Goal: Task Accomplishment & Management: Manage account settings

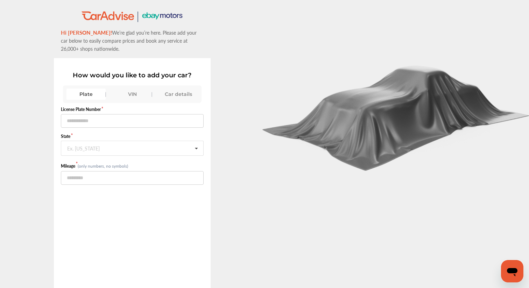
click at [127, 92] on div "VIN" at bounding box center [132, 94] width 39 height 11
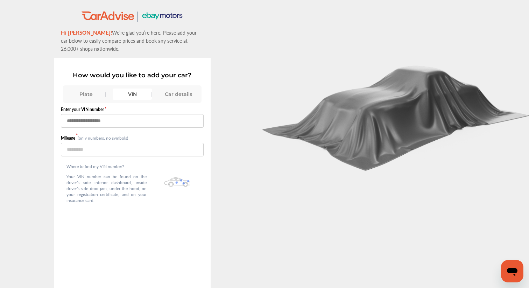
click at [122, 116] on input "text" at bounding box center [132, 121] width 143 height 14
paste input "**********"
type input "**********"
click at [103, 146] on input "number" at bounding box center [132, 150] width 143 height 14
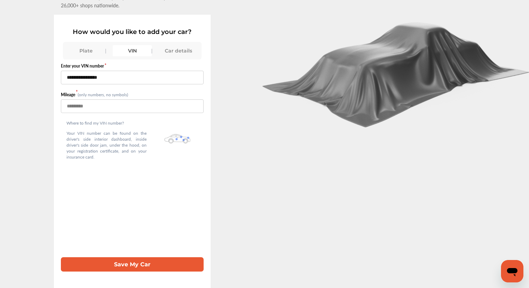
type input "**"
click at [101, 261] on button "Save My Car" at bounding box center [132, 264] width 143 height 14
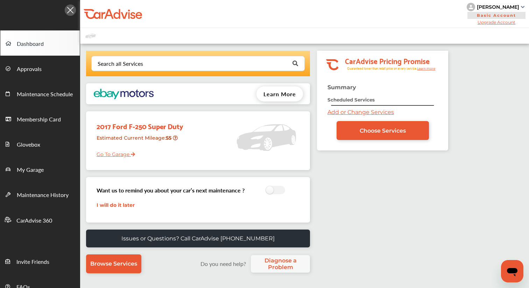
click at [117, 154] on link "Go To Garage" at bounding box center [113, 152] width 44 height 13
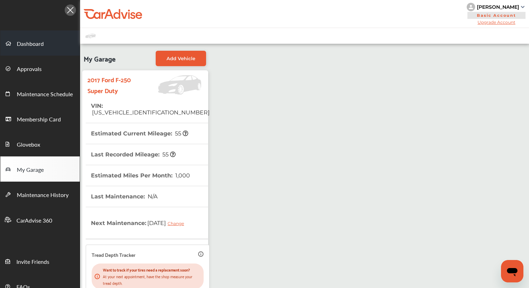
click at [33, 49] on link "Dashboard" at bounding box center [39, 42] width 79 height 25
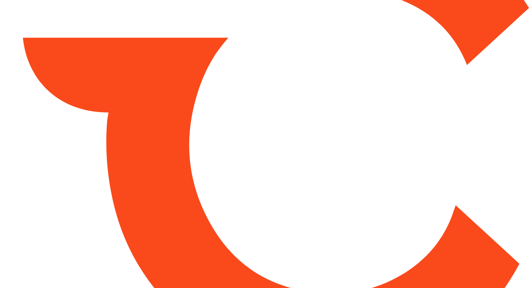
type input "*****"
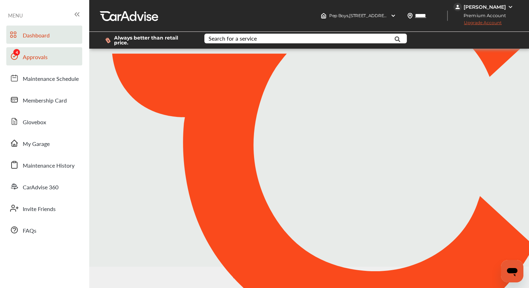
click at [59, 51] on link "Approvals" at bounding box center [44, 56] width 76 height 18
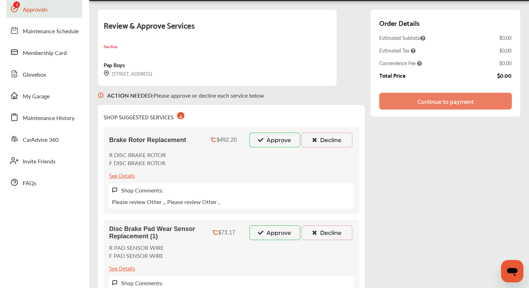
scroll to position [75, 0]
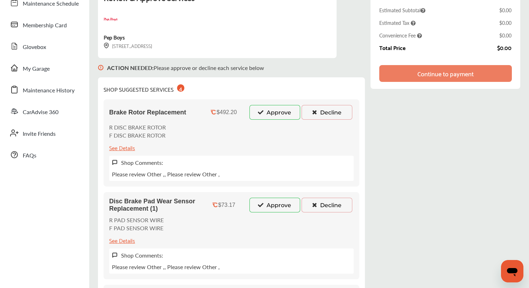
click at [271, 109] on button "Approve" at bounding box center [275, 112] width 51 height 15
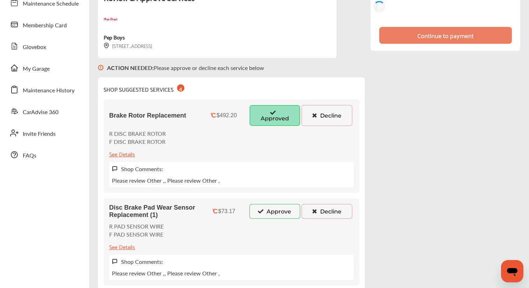
click at [272, 213] on button "Approve" at bounding box center [275, 211] width 51 height 15
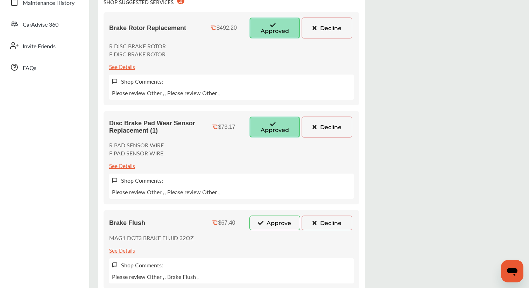
scroll to position [255, 0]
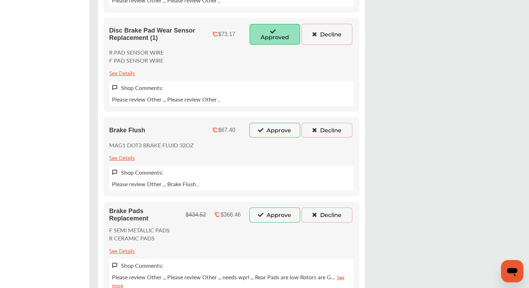
click at [267, 125] on button "Approve" at bounding box center [275, 130] width 51 height 15
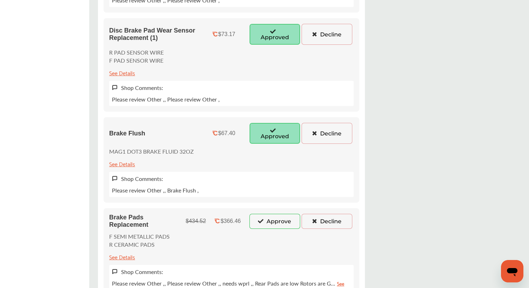
click at [267, 221] on button "Approve" at bounding box center [275, 221] width 51 height 15
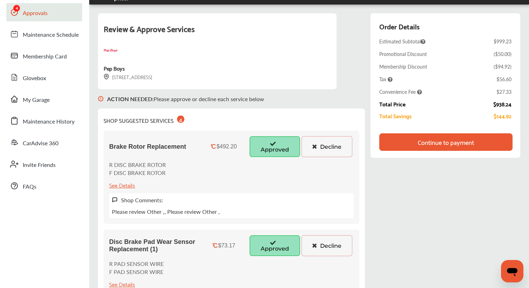
scroll to position [46, 0]
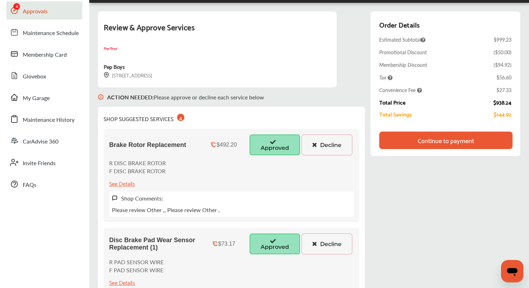
click at [421, 50] on div "Promotional Discount" at bounding box center [403, 52] width 48 height 7
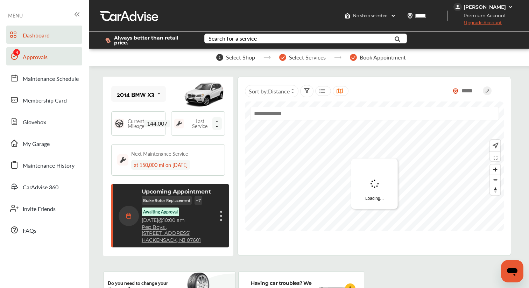
click at [43, 63] on link "Approvals" at bounding box center [44, 56] width 76 height 18
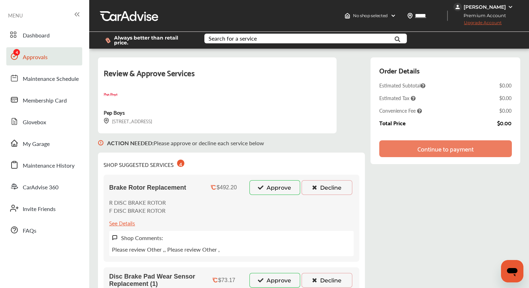
click at [276, 183] on button "Approve" at bounding box center [275, 187] width 51 height 15
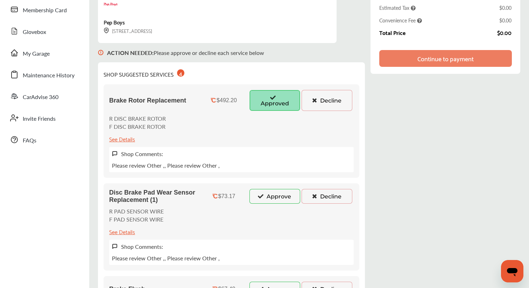
scroll to position [152, 0]
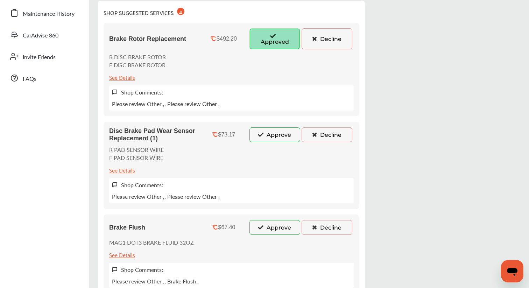
click at [271, 131] on button "Approve" at bounding box center [275, 134] width 51 height 15
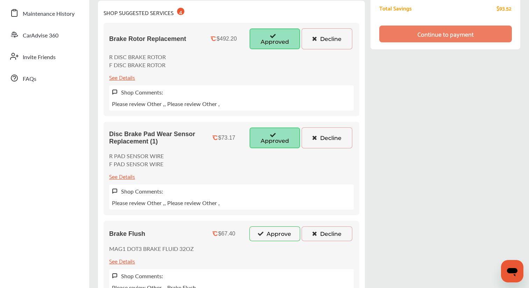
click at [279, 233] on button "Approve" at bounding box center [275, 233] width 51 height 15
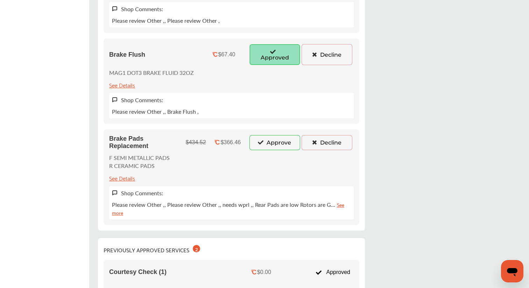
scroll to position [368, 0]
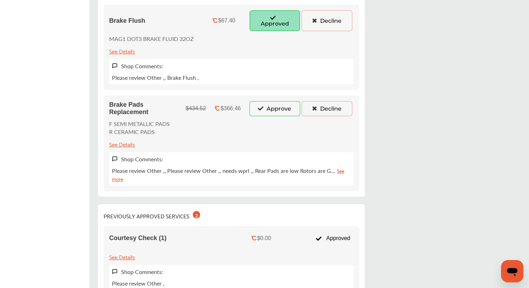
click at [269, 112] on div "Brake Pads Replacement $434.52 $366.46 Approve Decline F SEMI METALLIC PADS R C…" at bounding box center [232, 143] width 256 height 95
click at [267, 107] on button "Approve" at bounding box center [275, 108] width 51 height 15
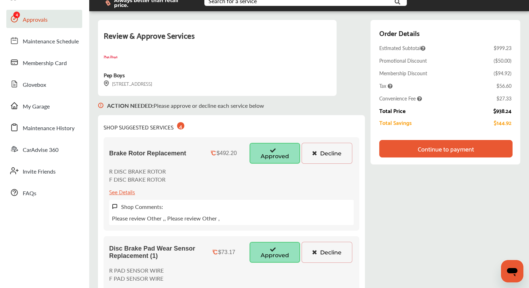
scroll to position [0, 0]
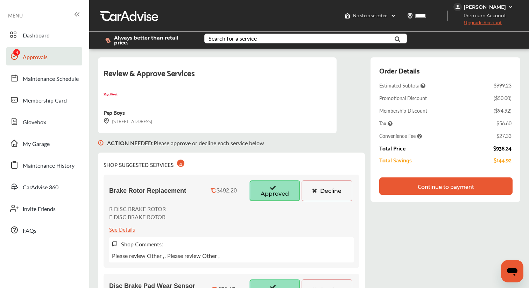
click at [433, 183] on div "Continue to payment" at bounding box center [446, 186] width 56 height 7
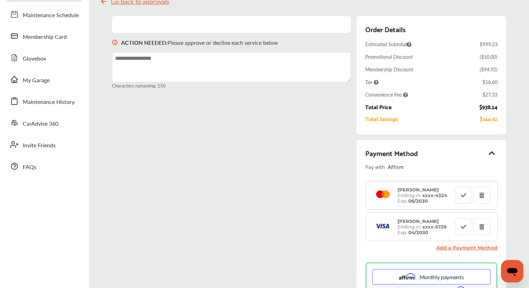
scroll to position [70, 0]
